Goal: Task Accomplishment & Management: Complete application form

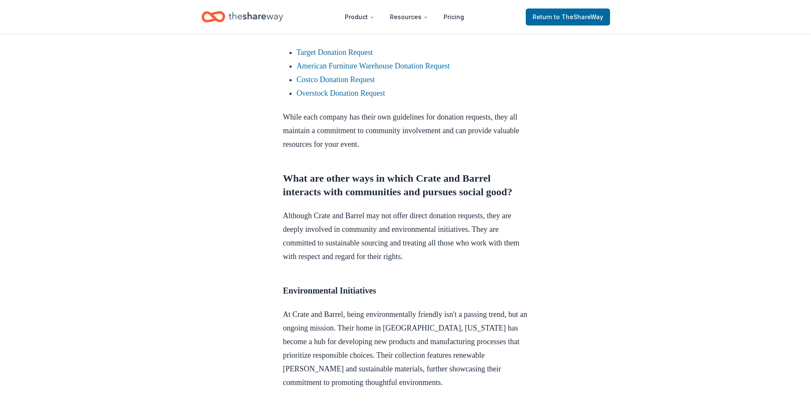
scroll to position [1308, 0]
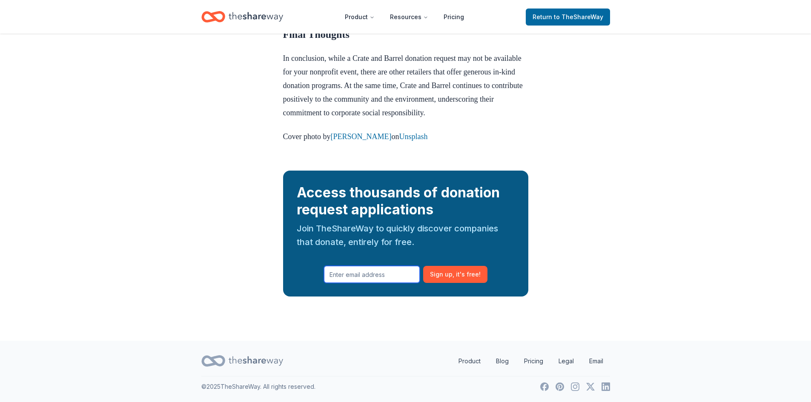
click at [390, 274] on input "text" at bounding box center [372, 274] width 96 height 17
type input "lvecchione@eden2.org"
click at [468, 271] on span ", it ' s free!" at bounding box center [467, 275] width 28 height 10
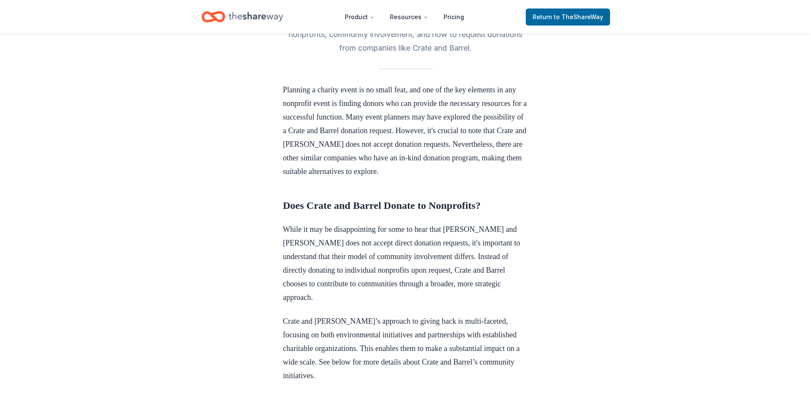
scroll to position [0, 0]
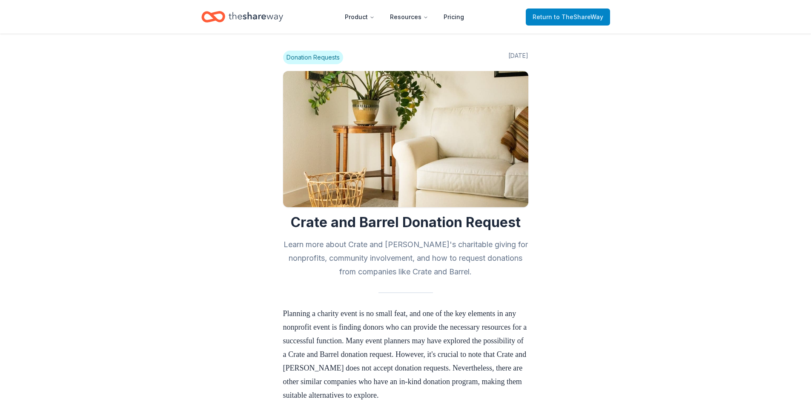
click at [553, 19] on span "Return to TheShareWay" at bounding box center [568, 17] width 71 height 10
click at [576, 16] on span "to TheShareWay" at bounding box center [578, 16] width 49 height 7
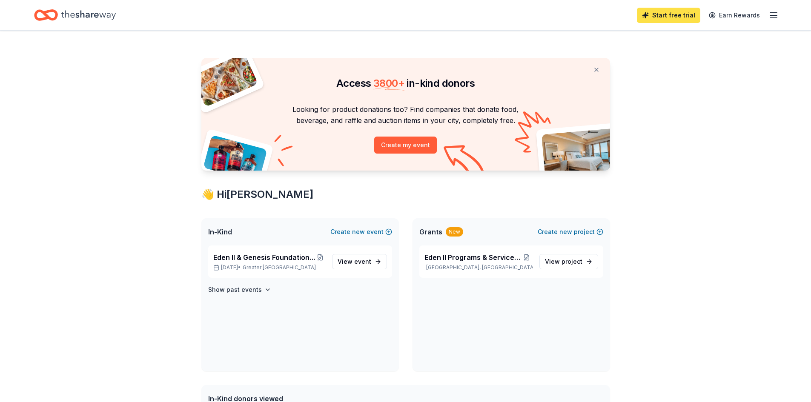
click at [675, 22] on link "Start free trial" at bounding box center [668, 15] width 63 height 15
click at [672, 17] on link "Start free trial" at bounding box center [668, 15] width 63 height 15
click at [365, 257] on span "View event" at bounding box center [355, 262] width 34 height 10
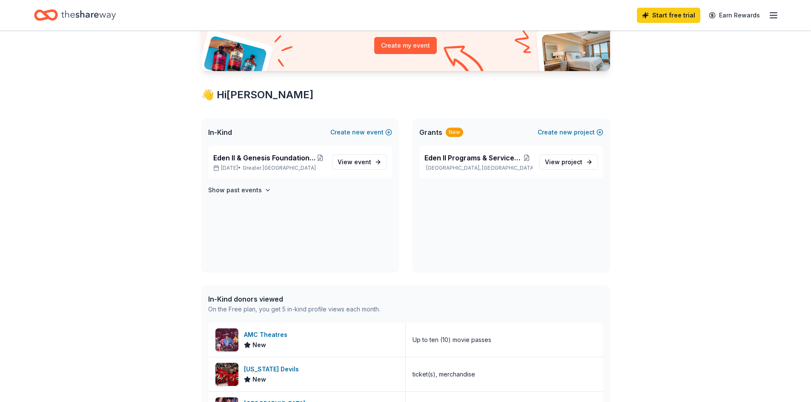
scroll to position [152, 0]
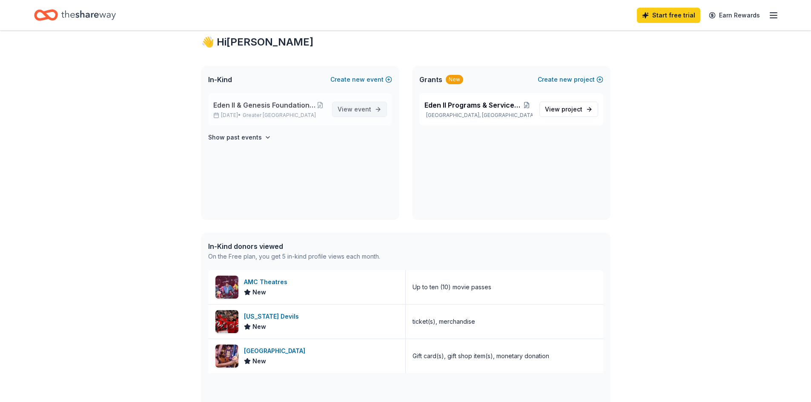
click at [373, 109] on link "View event" at bounding box center [359, 109] width 55 height 15
click at [268, 111] on div "Eden II & Genesis Foundation Winter Wonderland Gala Dec 05, 2025 • Greater NYC" at bounding box center [269, 109] width 112 height 19
click at [264, 137] on icon "button" at bounding box center [267, 137] width 7 height 7
click at [354, 109] on span "event" at bounding box center [362, 109] width 17 height 7
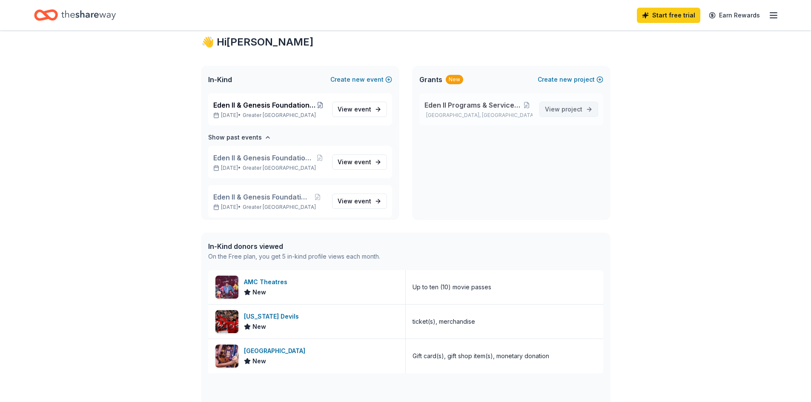
click at [577, 112] on span "project" at bounding box center [572, 109] width 21 height 7
click at [320, 296] on div "AMC Theatres New" at bounding box center [307, 287] width 198 height 34
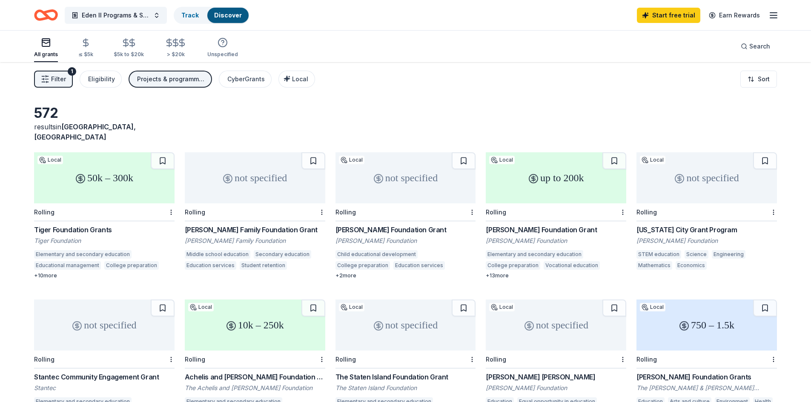
click at [59, 79] on span "Filter" at bounding box center [58, 79] width 15 height 10
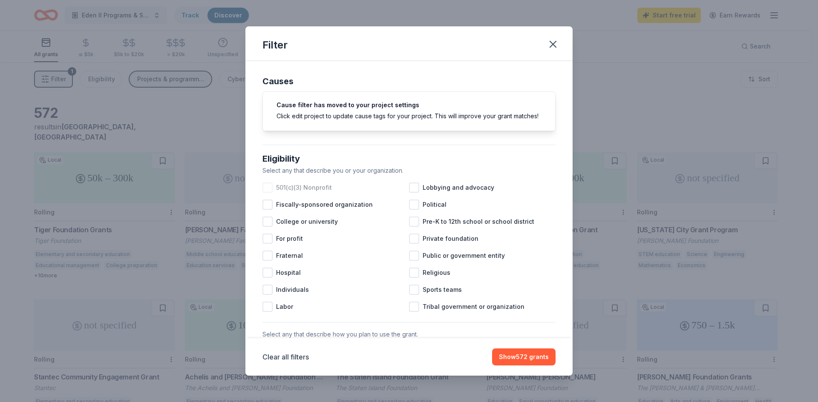
click at [271, 193] on div at bounding box center [267, 188] width 10 height 10
click at [528, 357] on button "Show 484 grants" at bounding box center [523, 357] width 65 height 17
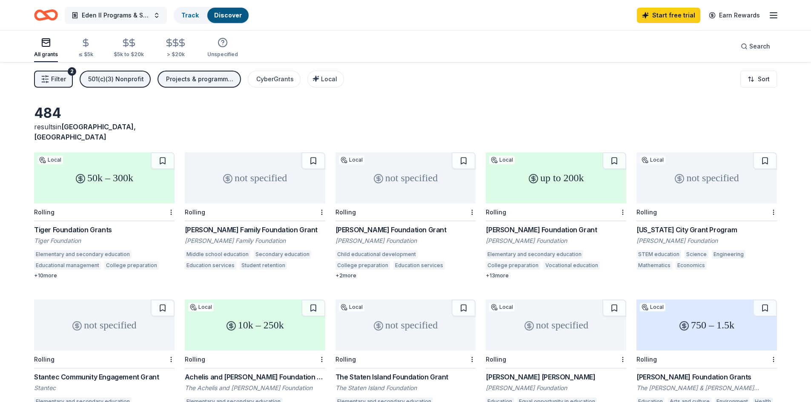
click at [131, 19] on span "Eden II Programs & Services Senior Center" at bounding box center [116, 15] width 68 height 10
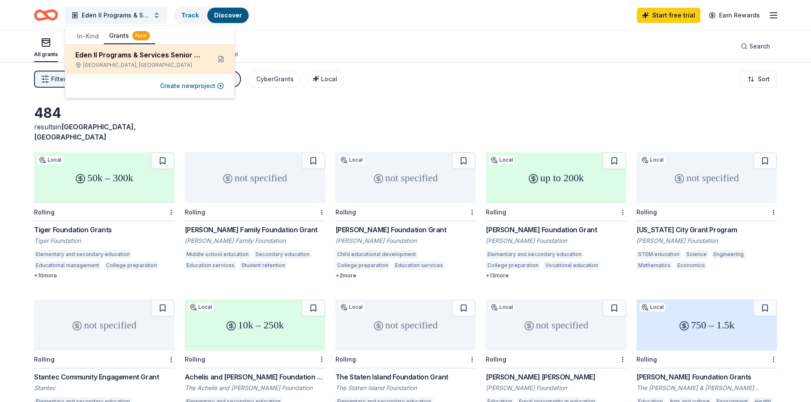
click at [146, 57] on div "Eden II Programs & Services Senior Center" at bounding box center [139, 55] width 129 height 10
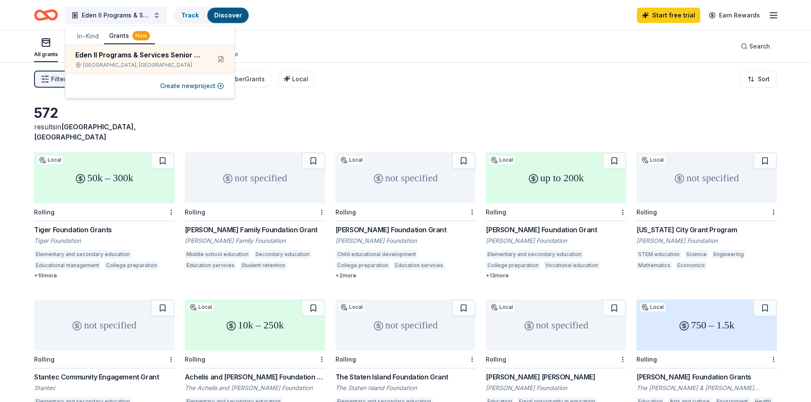
click at [395, 94] on div "Filter 1 Eligibility Projects & programming CyberGrants Local Sort" at bounding box center [405, 79] width 811 height 34
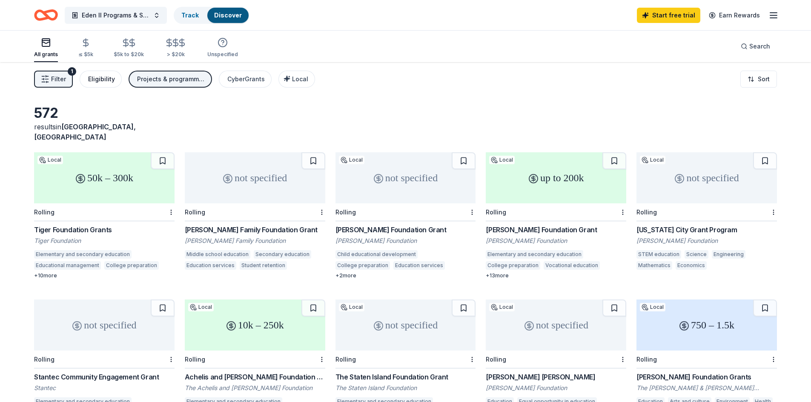
click at [101, 84] on button "Eligibility" at bounding box center [101, 79] width 42 height 17
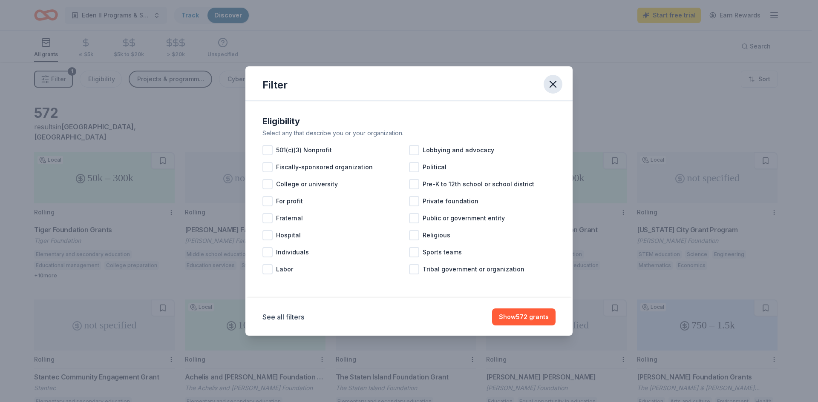
click at [548, 85] on icon "button" at bounding box center [553, 84] width 12 height 12
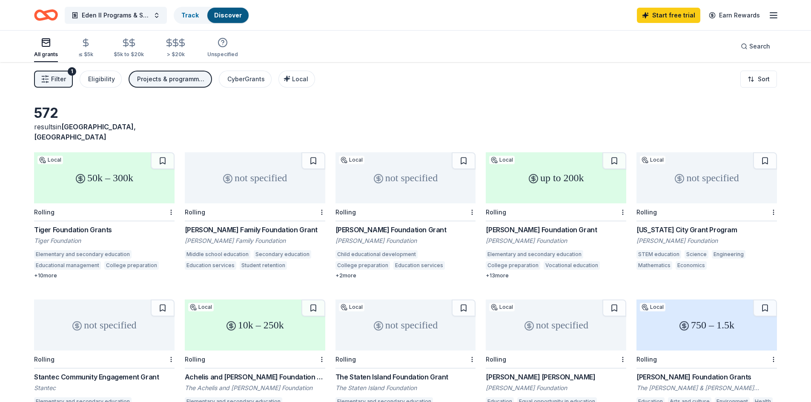
scroll to position [152, 0]
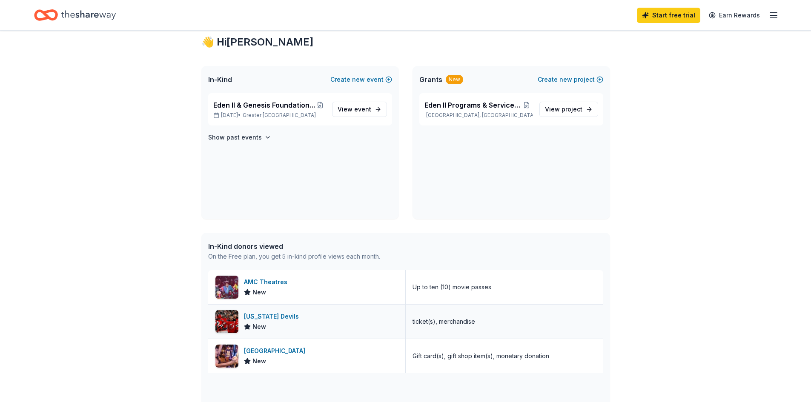
click at [293, 322] on div "New" at bounding box center [273, 327] width 58 height 10
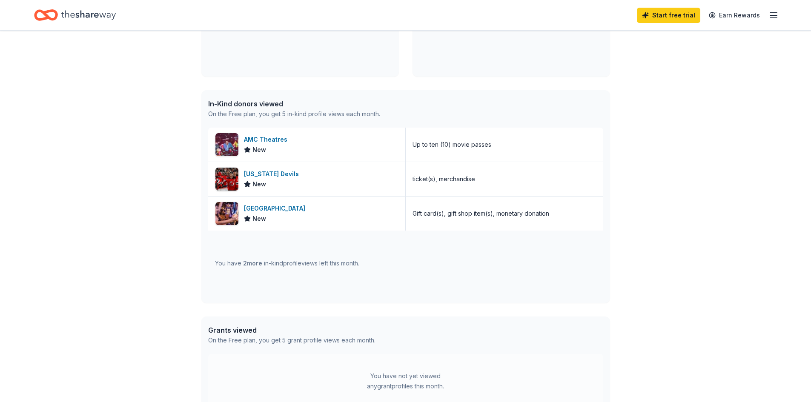
scroll to position [336, 0]
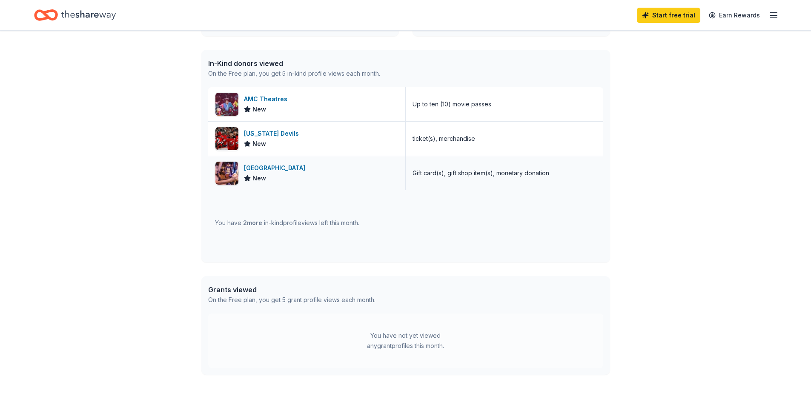
click at [293, 170] on div "[GEOGRAPHIC_DATA]" at bounding box center [276, 168] width 65 height 10
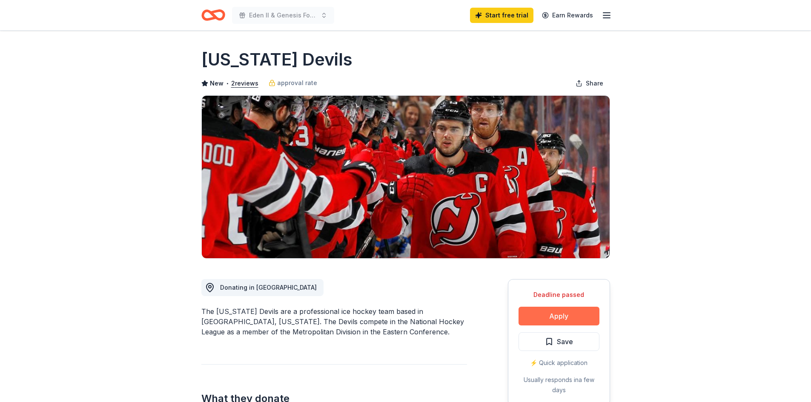
click at [583, 319] on button "Apply" at bounding box center [559, 316] width 81 height 19
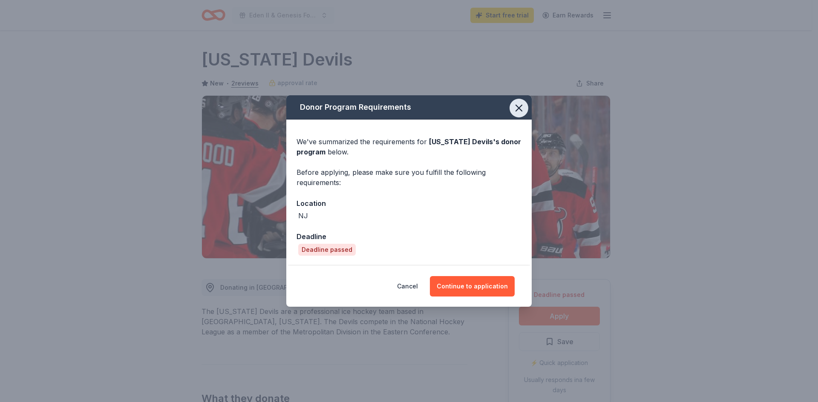
click at [519, 114] on icon "button" at bounding box center [519, 108] width 12 height 12
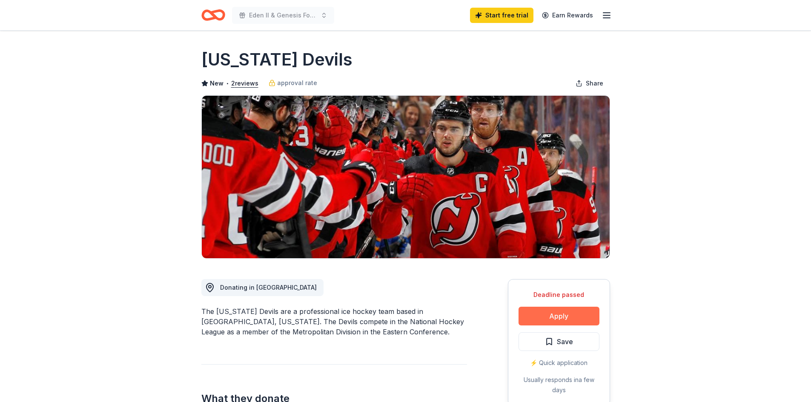
click at [574, 313] on button "Apply" at bounding box center [559, 316] width 81 height 19
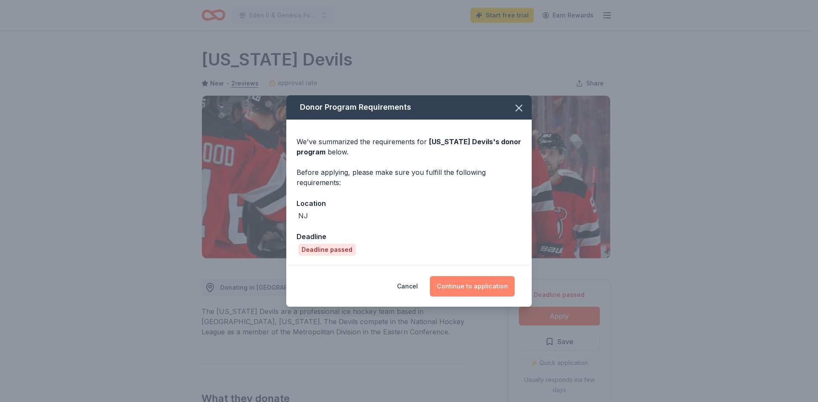
click at [493, 290] on button "Continue to application" at bounding box center [472, 286] width 85 height 20
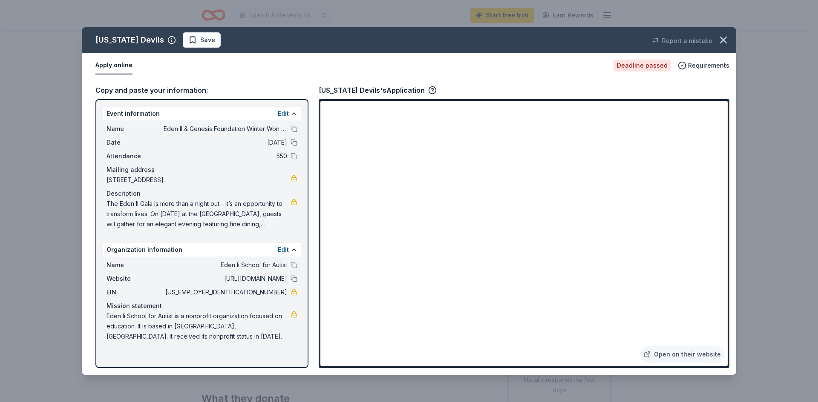
drag, startPoint x: 727, startPoint y: 195, endPoint x: 729, endPoint y: 220, distance: 24.7
click at [729, 220] on div "Open on their website" at bounding box center [523, 233] width 410 height 269
click at [715, 38] on button "button" at bounding box center [723, 40] width 19 height 19
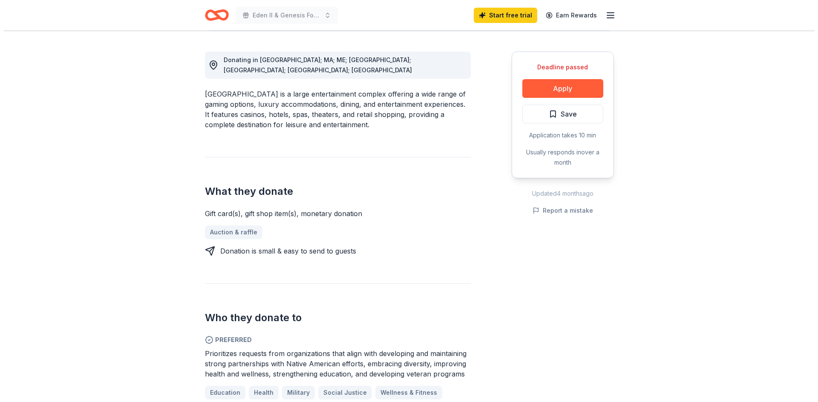
scroll to position [231, 0]
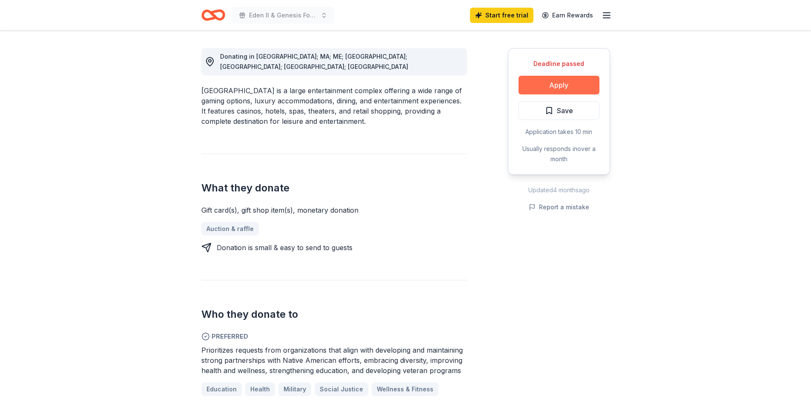
click at [534, 86] on button "Apply" at bounding box center [559, 85] width 81 height 19
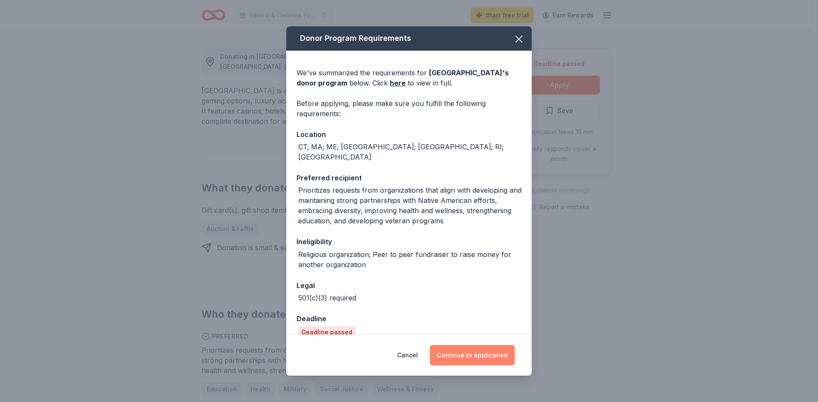
click at [489, 350] on button "Continue to application" at bounding box center [472, 355] width 85 height 20
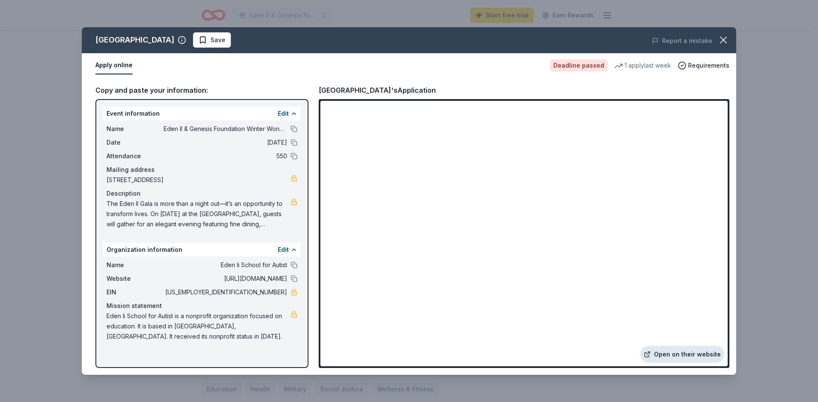
click at [701, 356] on link "Open on their website" at bounding box center [682, 354] width 84 height 17
